Goal: Transaction & Acquisition: Purchase product/service

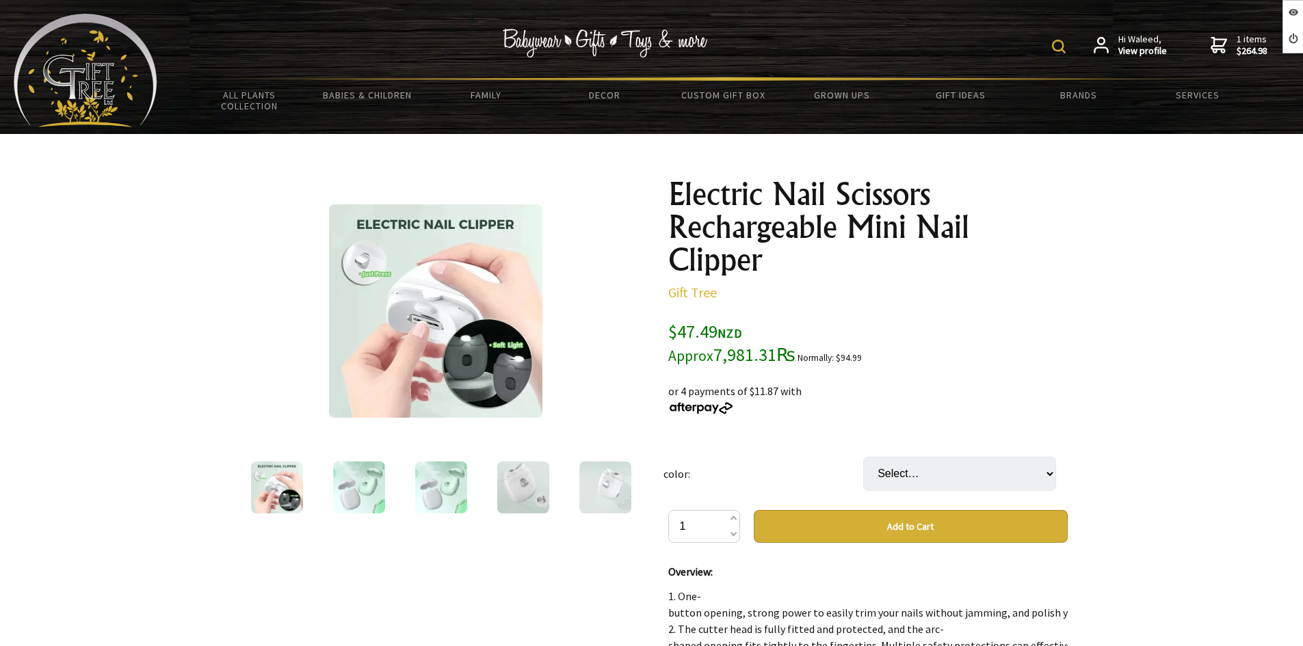
click at [448, 488] on img at bounding box center [441, 488] width 52 height 52
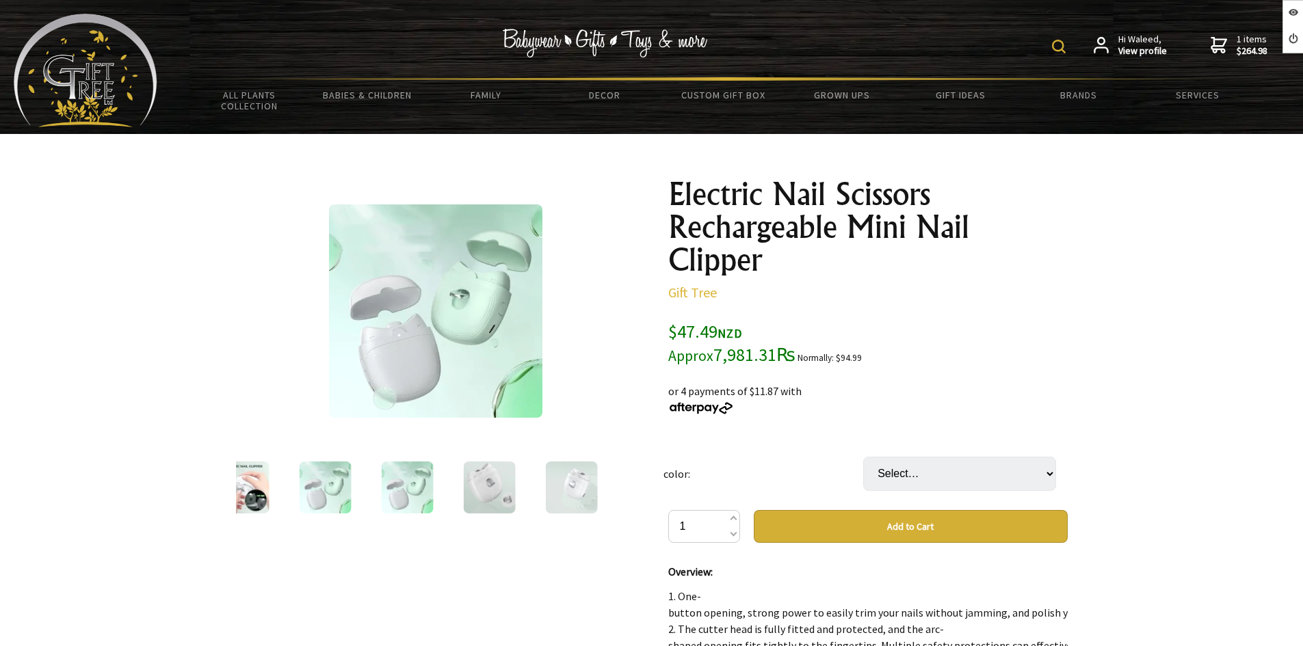
click at [482, 490] on img at bounding box center [489, 488] width 52 height 52
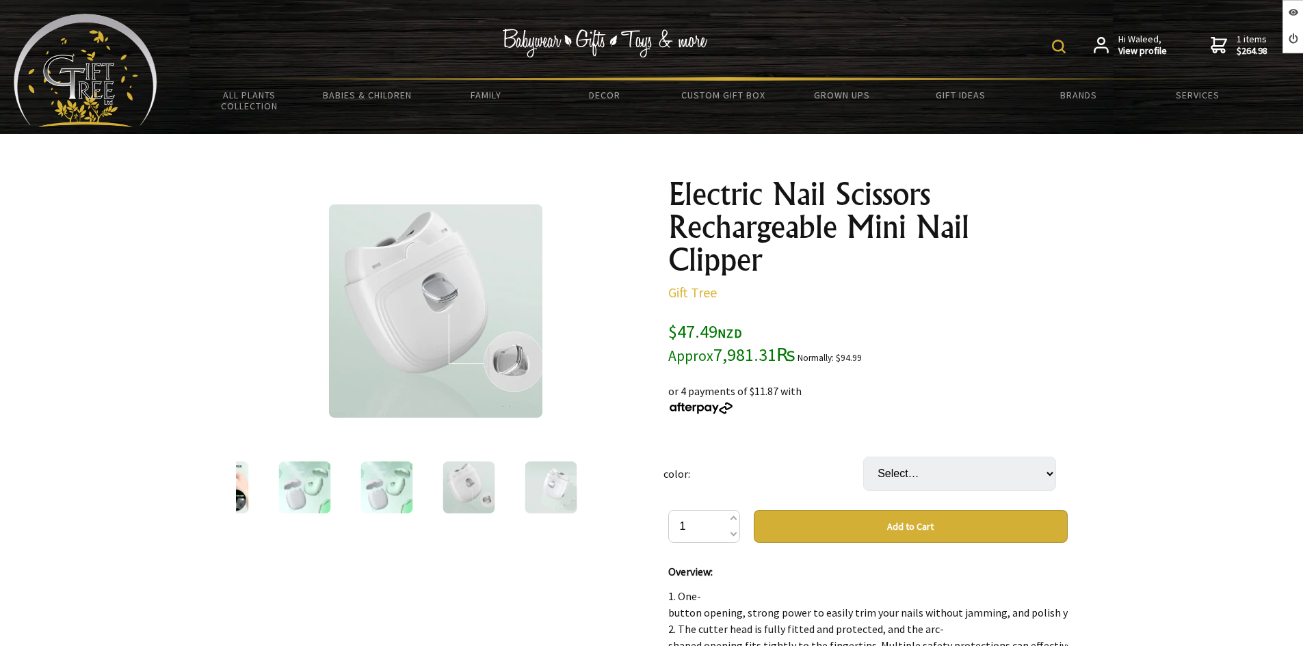
click at [523, 488] on div at bounding box center [551, 487] width 82 height 57
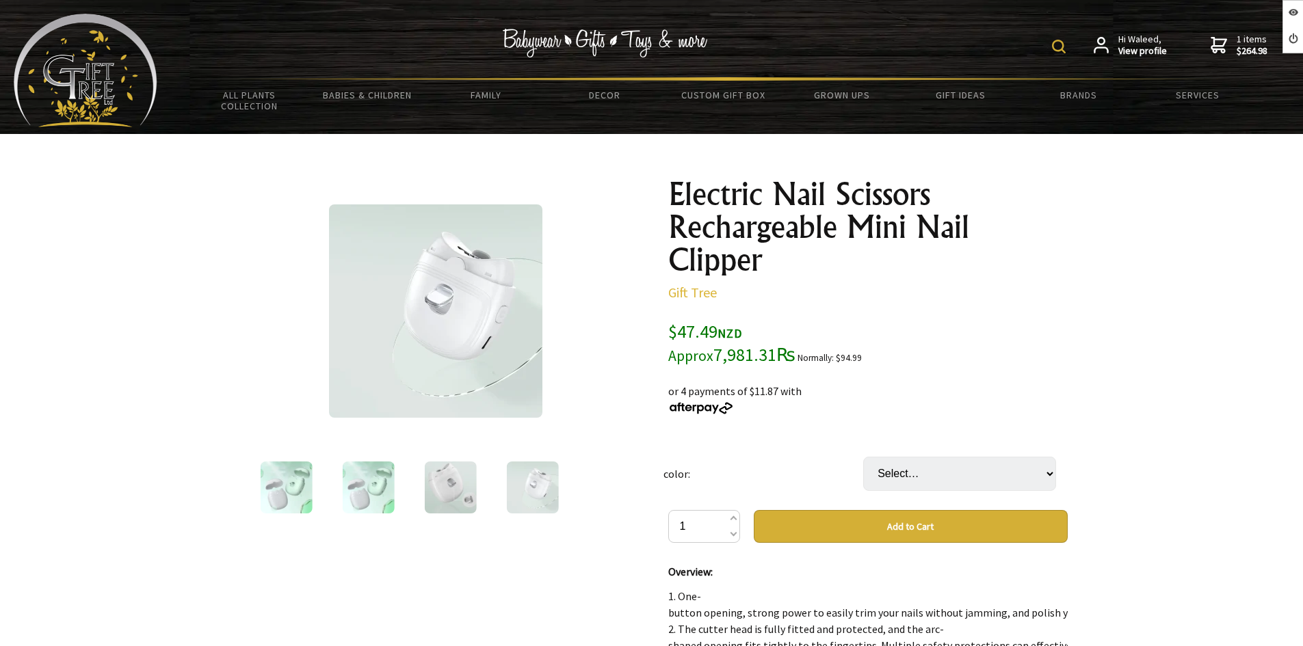
click at [536, 486] on img at bounding box center [532, 488] width 52 height 52
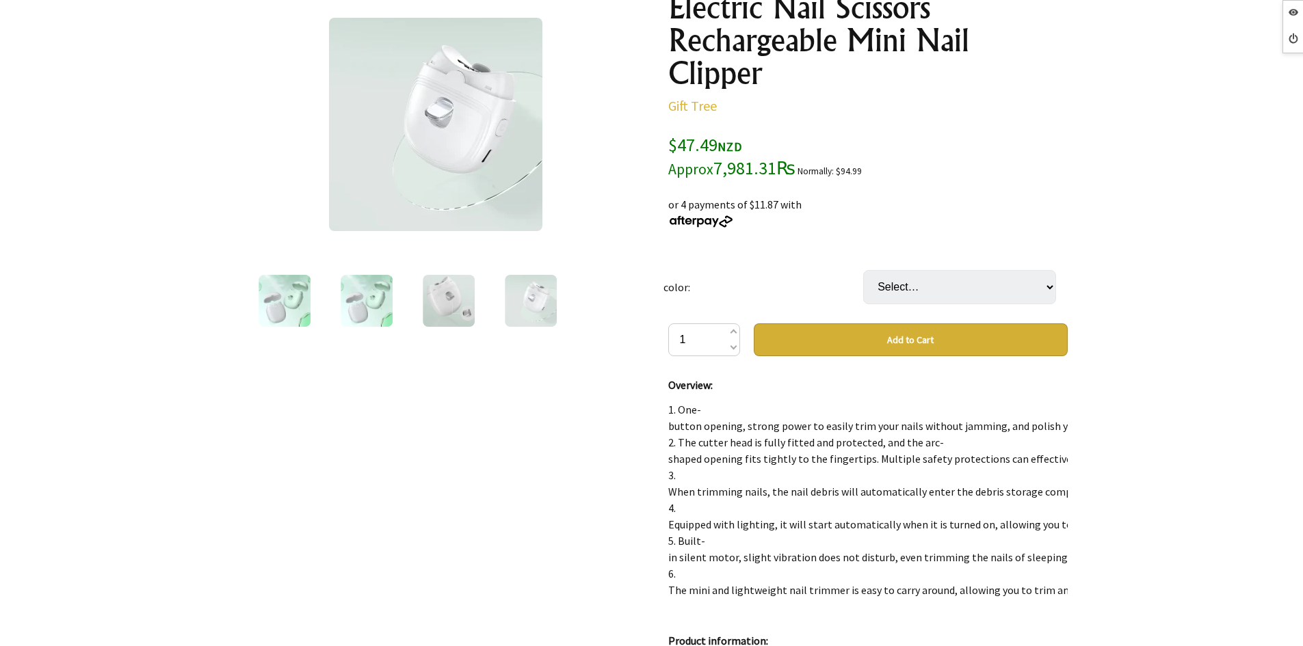
scroll to position [205, 0]
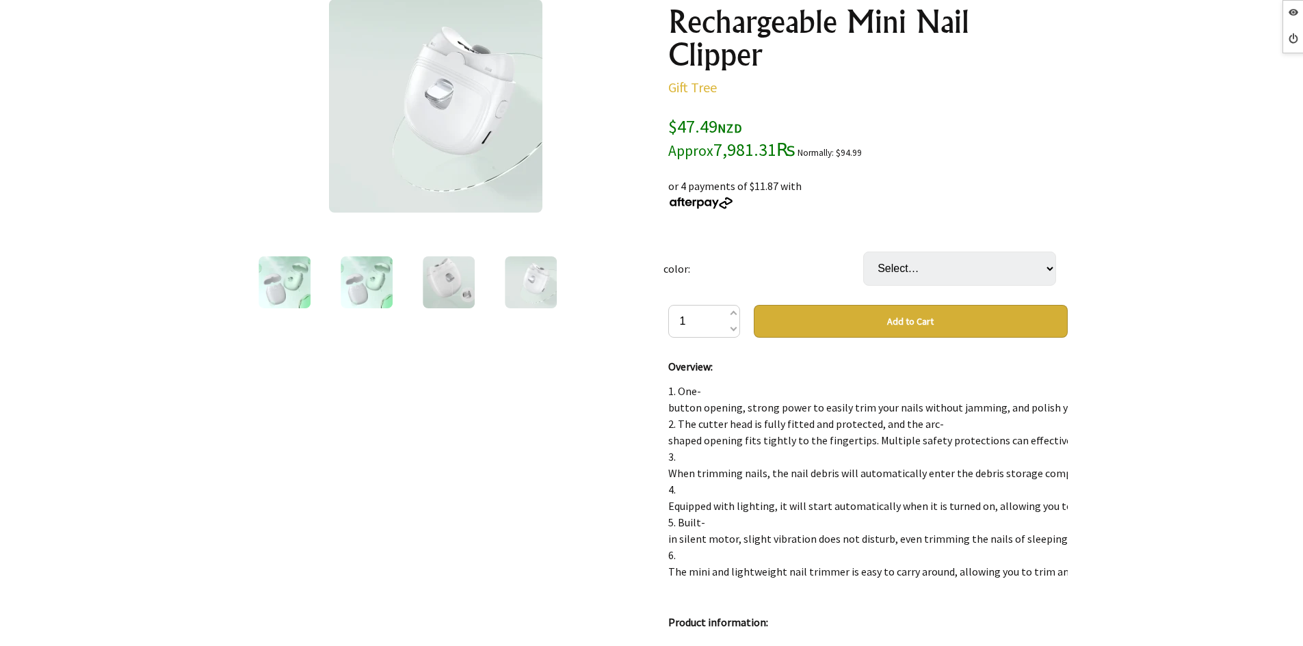
click at [445, 274] on img at bounding box center [449, 283] width 52 height 52
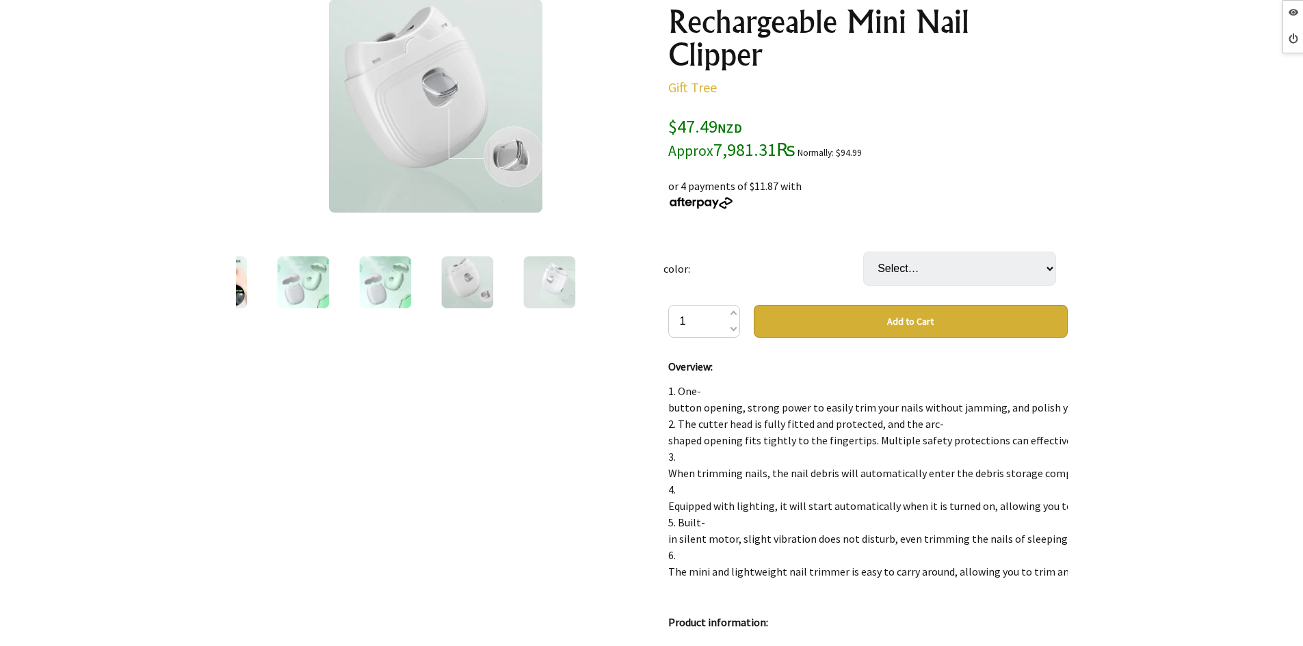
click at [458, 289] on img at bounding box center [467, 283] width 52 height 52
click at [512, 279] on div at bounding box center [549, 282] width 82 height 57
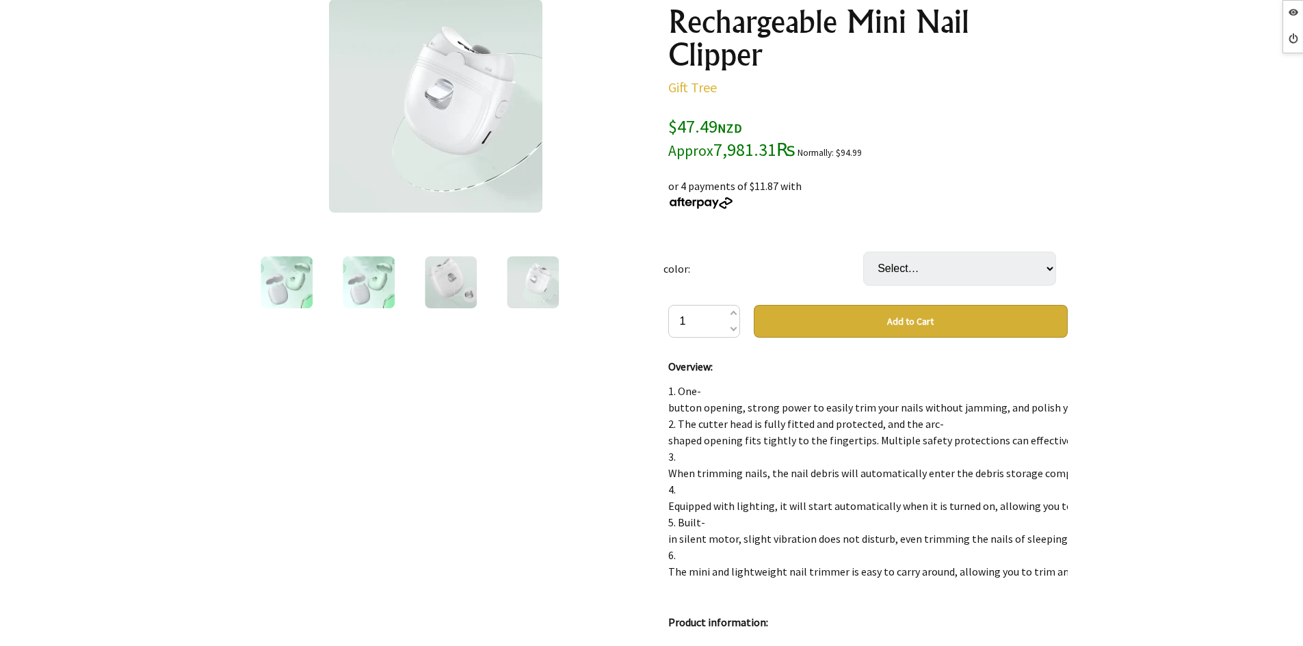
click at [544, 283] on img at bounding box center [533, 283] width 52 height 52
click at [417, 283] on div at bounding box center [449, 282] width 82 height 57
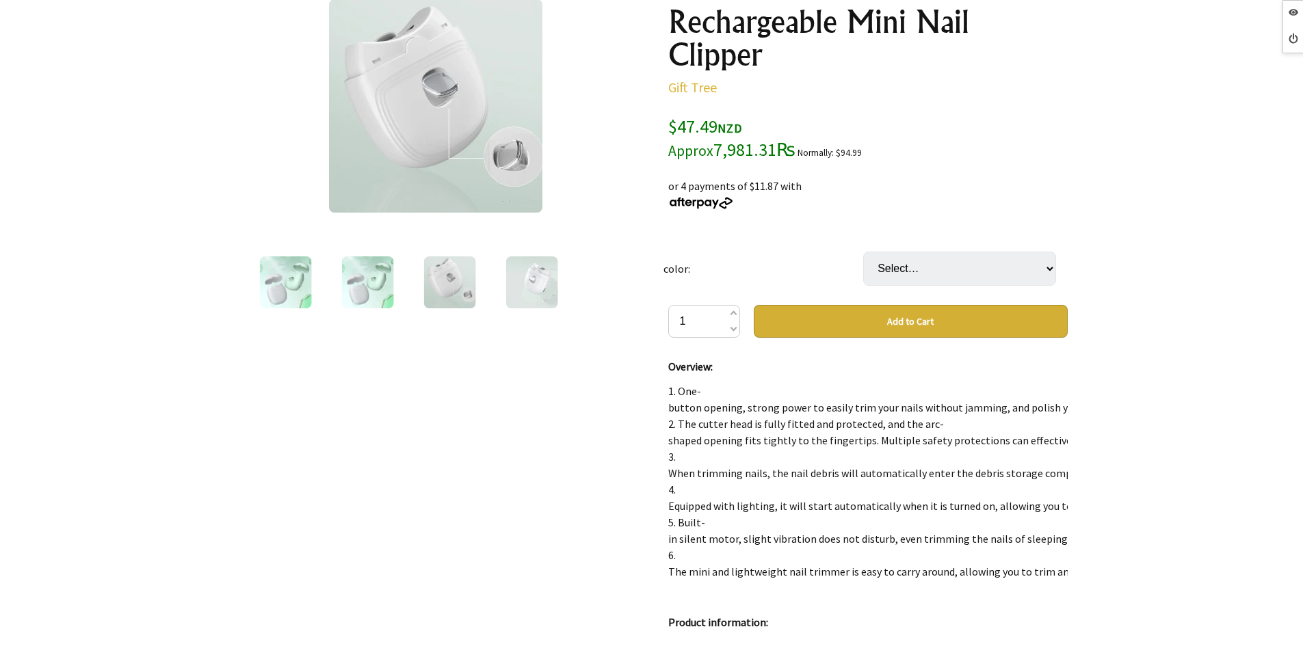
click at [345, 280] on img at bounding box center [367, 283] width 52 height 52
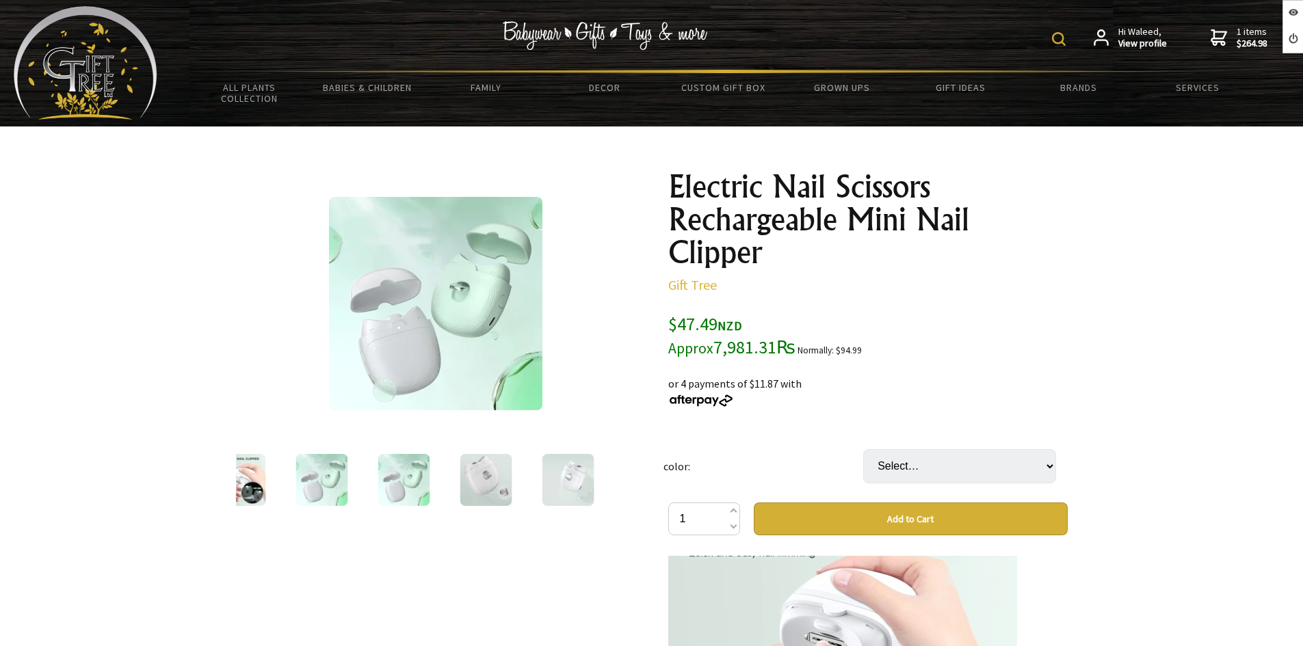
scroll to position [0, 0]
